Goal: Task Accomplishment & Management: Use online tool/utility

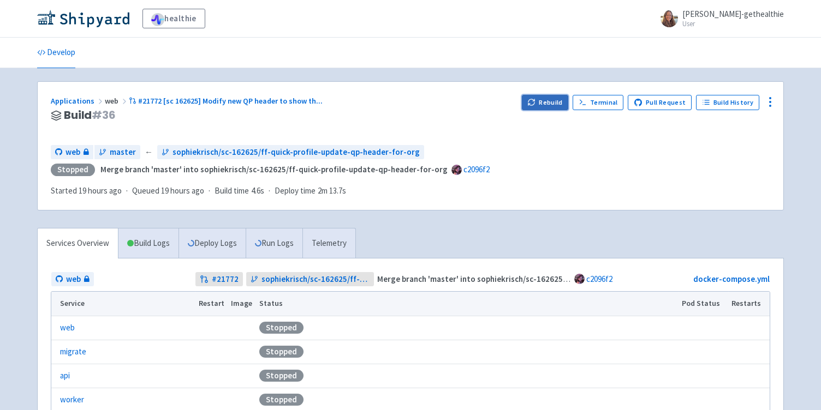
click at [543, 98] on button "Rebuild" at bounding box center [545, 102] width 47 height 15
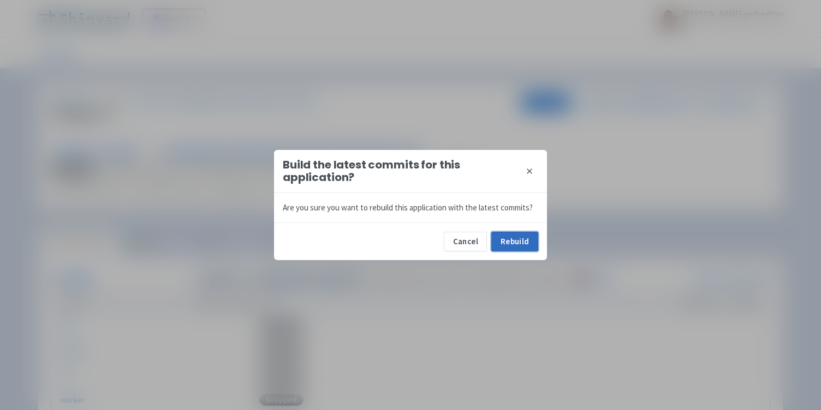
click at [523, 243] on button "Rebuild" at bounding box center [514, 242] width 47 height 20
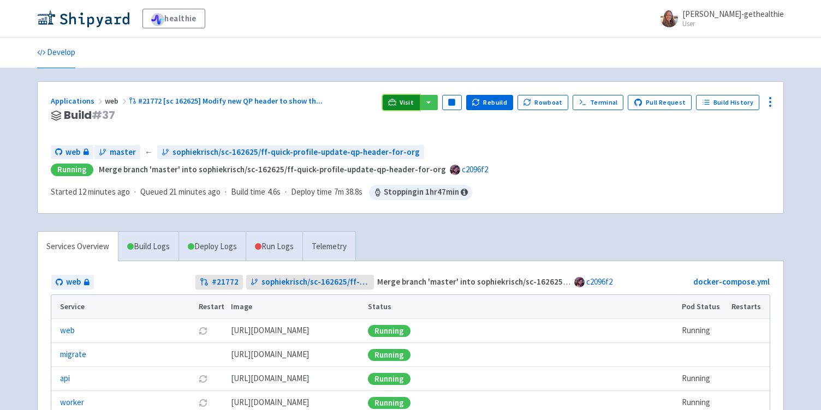
click at [401, 97] on link "Visit" at bounding box center [401, 102] width 37 height 15
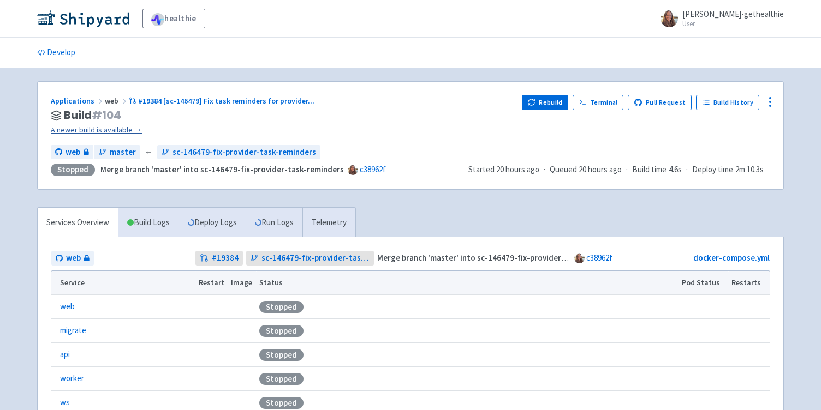
click at [119, 129] on link "A newer build is available →" at bounding box center [282, 130] width 462 height 13
click at [551, 98] on button "Rebuild" at bounding box center [545, 102] width 47 height 15
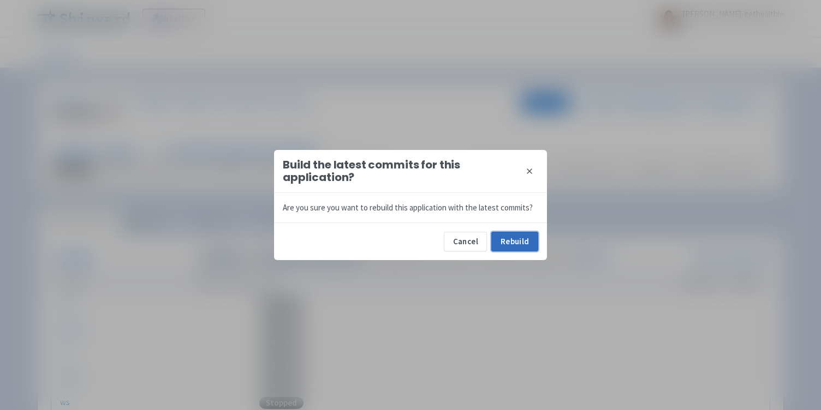
click at [527, 241] on button "Rebuild" at bounding box center [514, 242] width 47 height 20
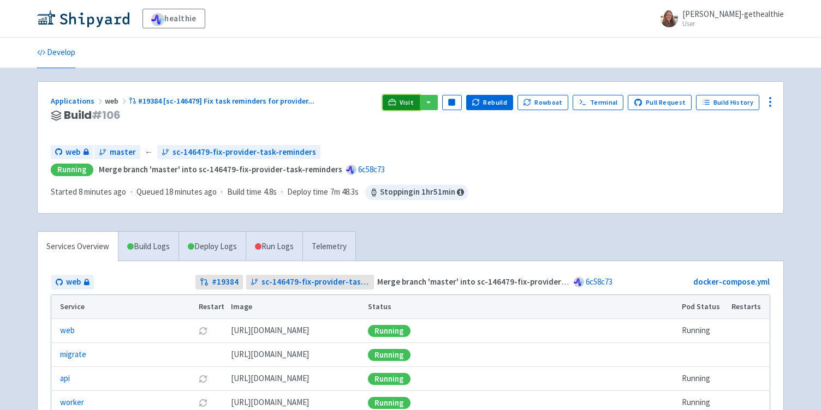
click at [408, 102] on span "Visit" at bounding box center [407, 102] width 14 height 9
